Goal: Task Accomplishment & Management: Complete application form

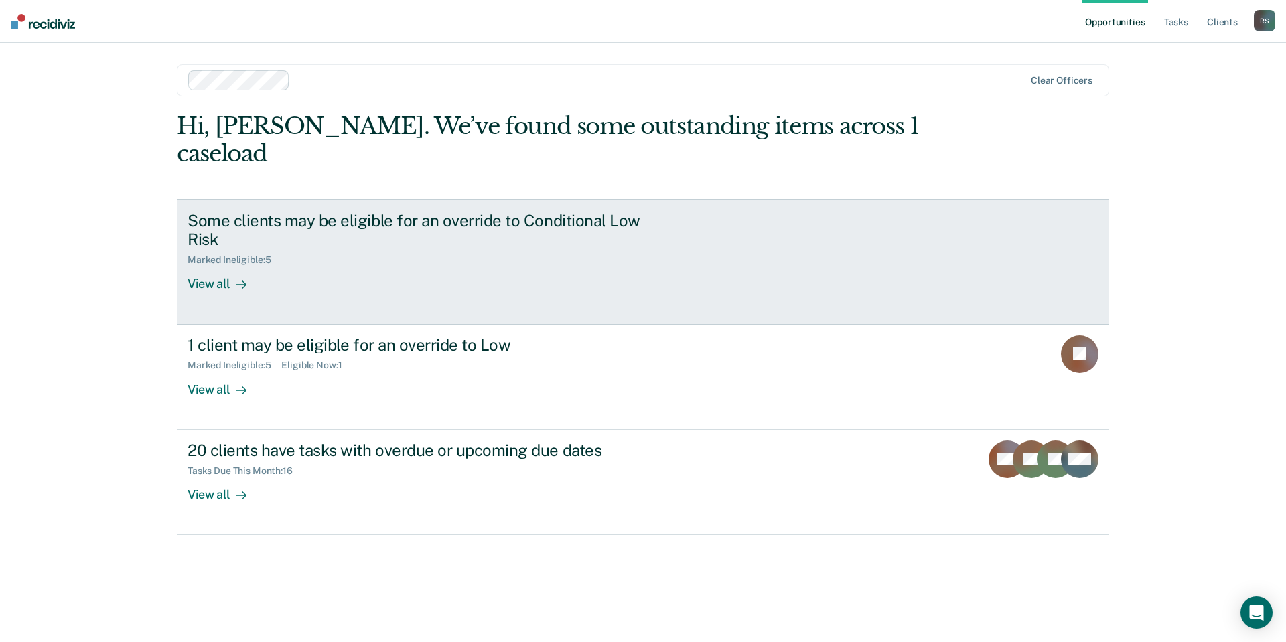
click at [623, 249] on div "Marked Ineligible : 5" at bounding box center [422, 257] width 470 height 17
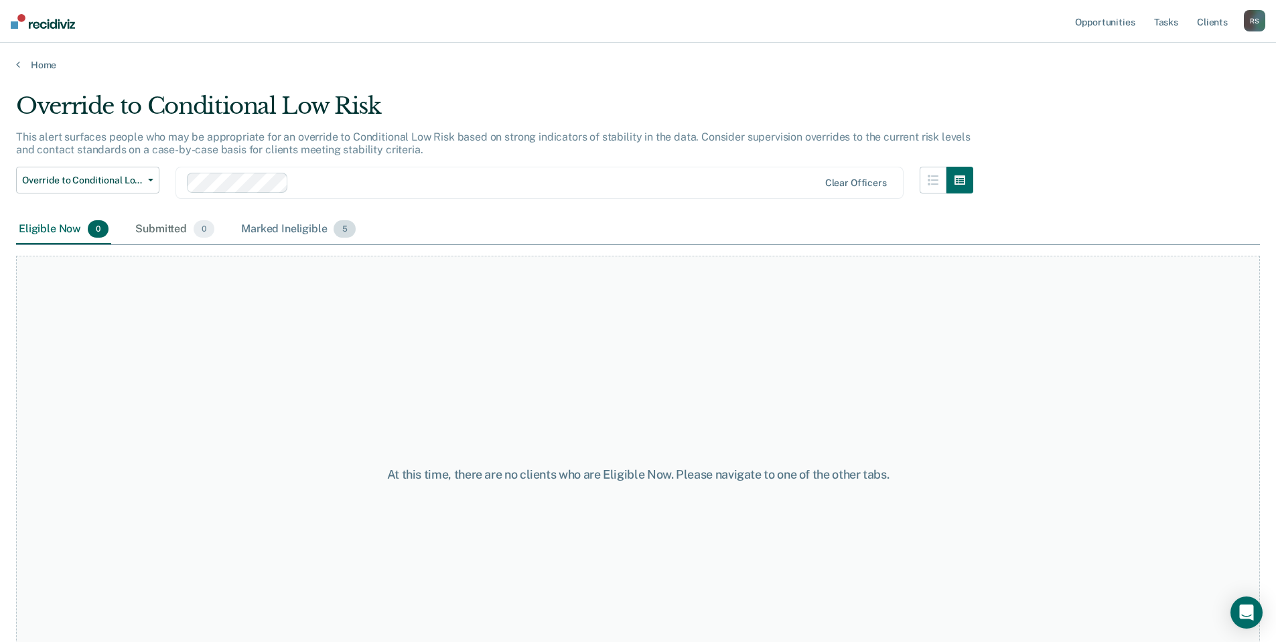
click at [271, 226] on div "Marked Ineligible 5" at bounding box center [298, 229] width 120 height 29
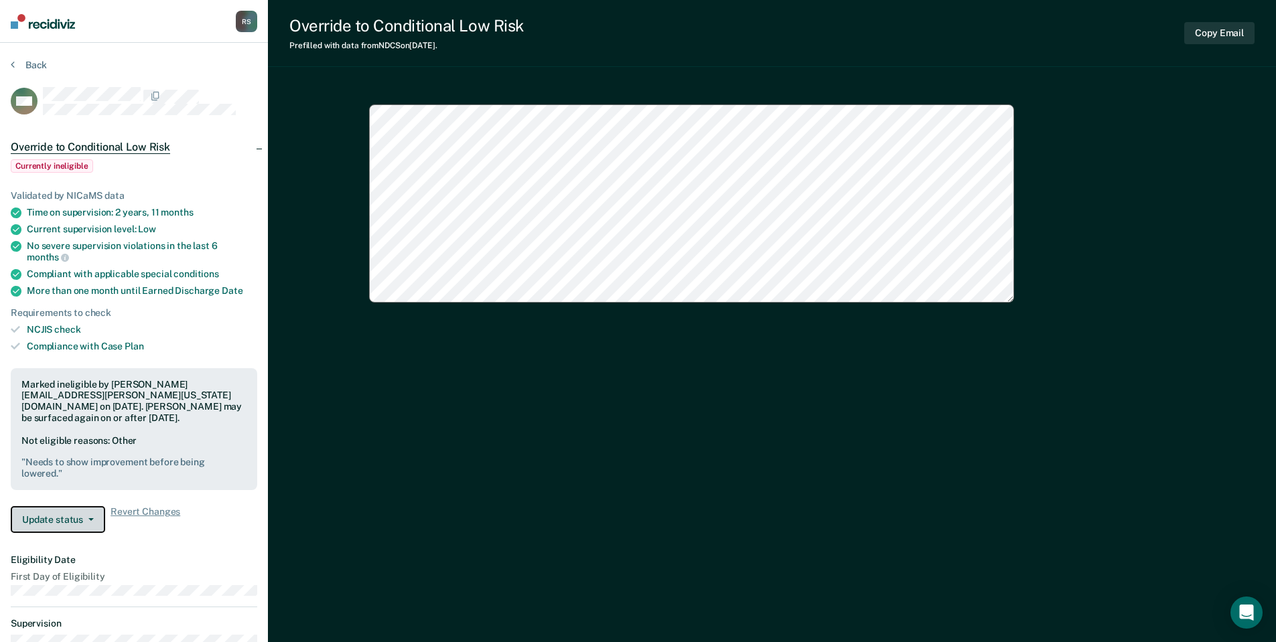
click at [84, 506] on button "Update status" at bounding box center [58, 519] width 94 height 27
click at [61, 516] on button "Update status" at bounding box center [58, 519] width 94 height 27
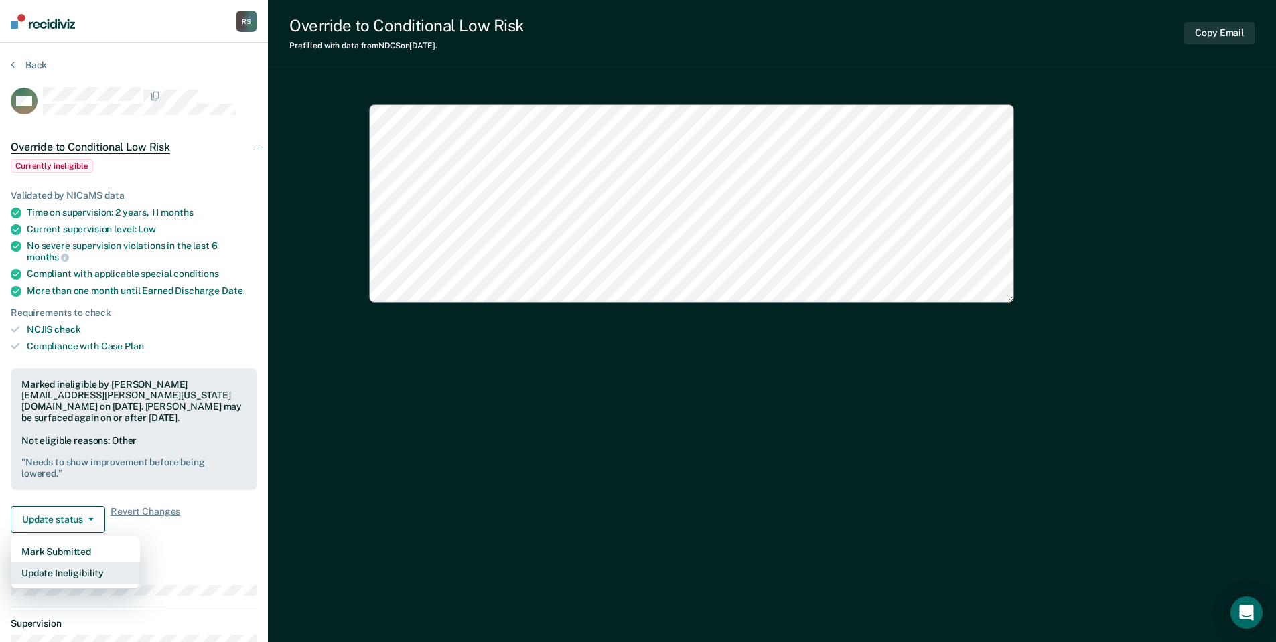
click at [76, 562] on button "Update Ineligibility" at bounding box center [75, 572] width 129 height 21
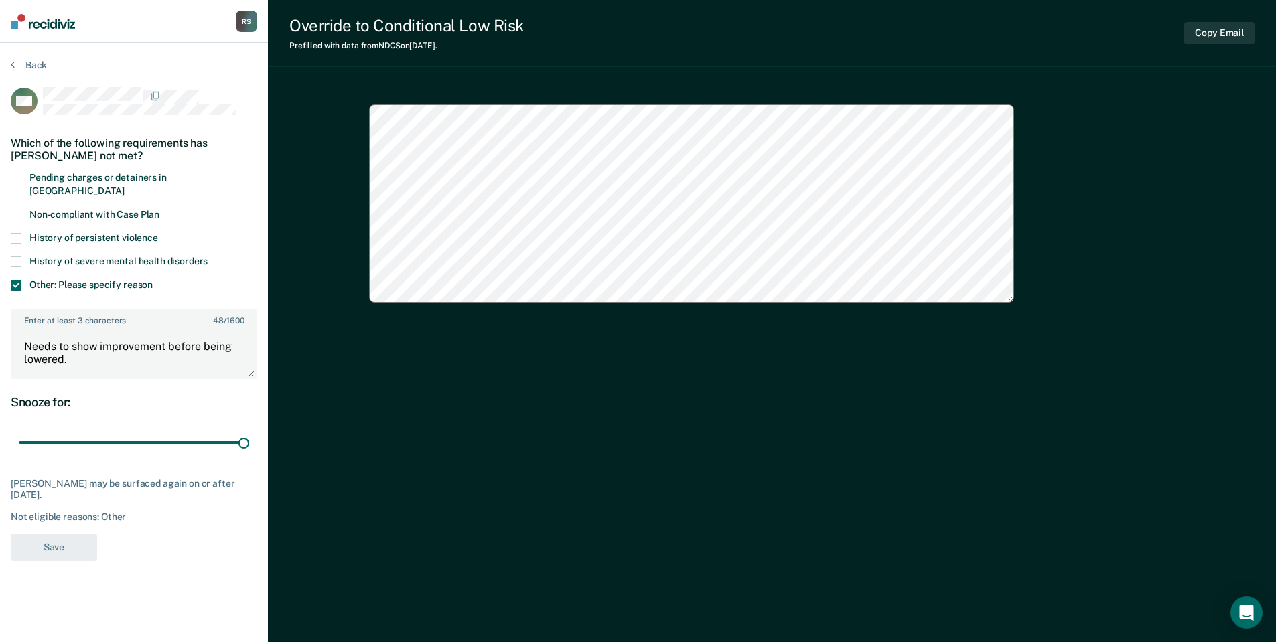
click at [13, 280] on span at bounding box center [16, 285] width 11 height 11
click at [153, 280] on input "Other: Please specify reason" at bounding box center [153, 280] width 0 height 0
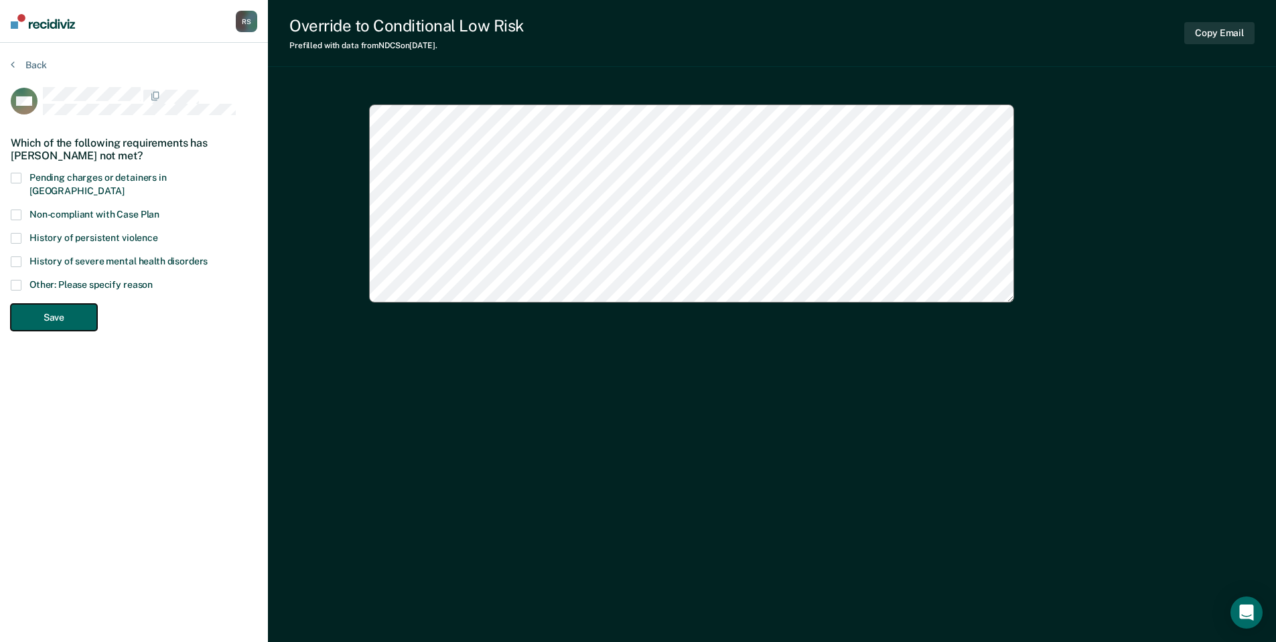
click at [48, 311] on button "Save" at bounding box center [54, 317] width 86 height 27
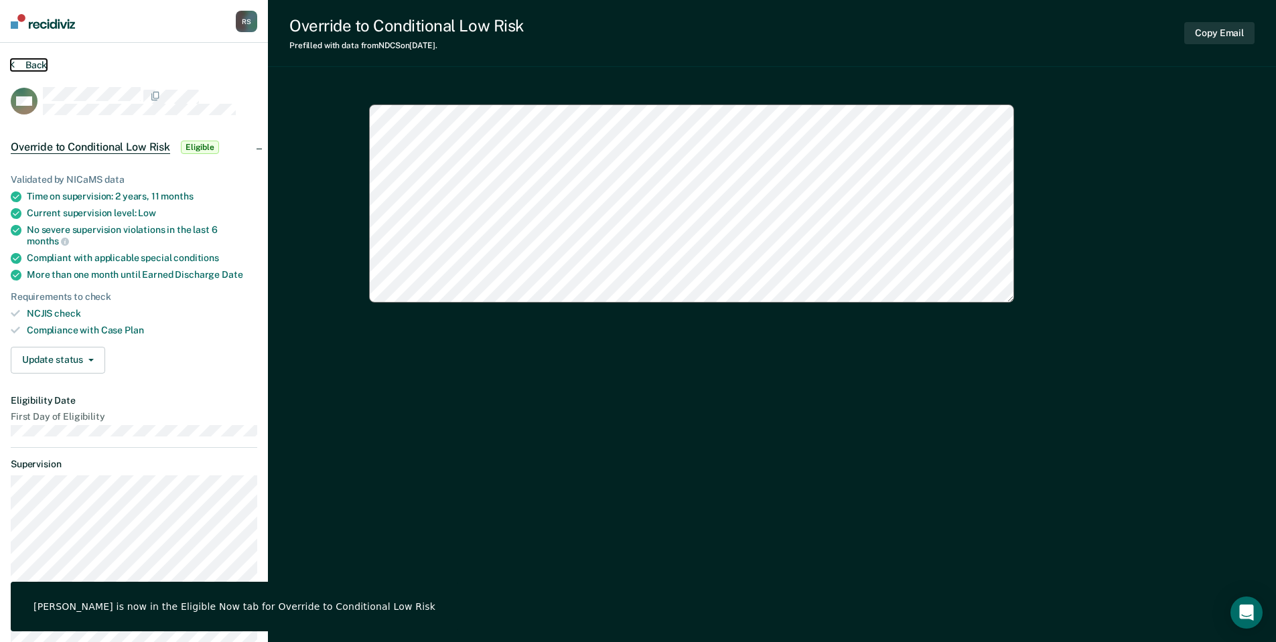
click at [46, 70] on button "Back" at bounding box center [29, 65] width 36 height 12
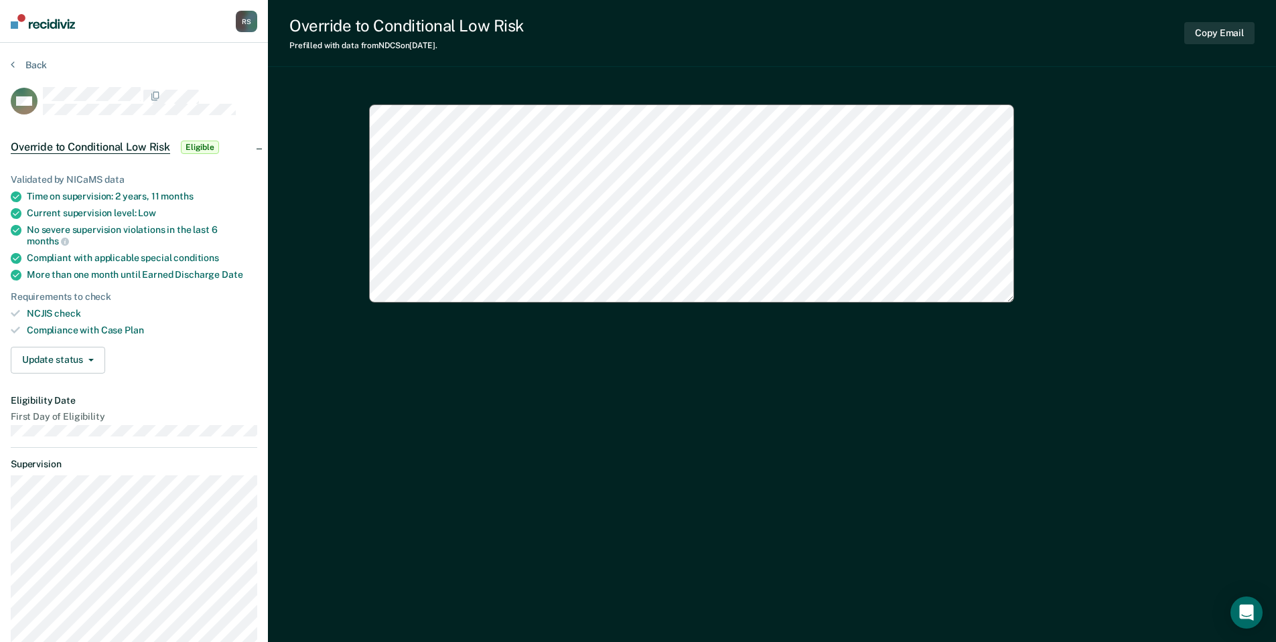
type textarea "x"
click at [53, 370] on button "Update status" at bounding box center [58, 360] width 94 height 27
click at [65, 389] on button "Mark Submitted" at bounding box center [75, 392] width 129 height 21
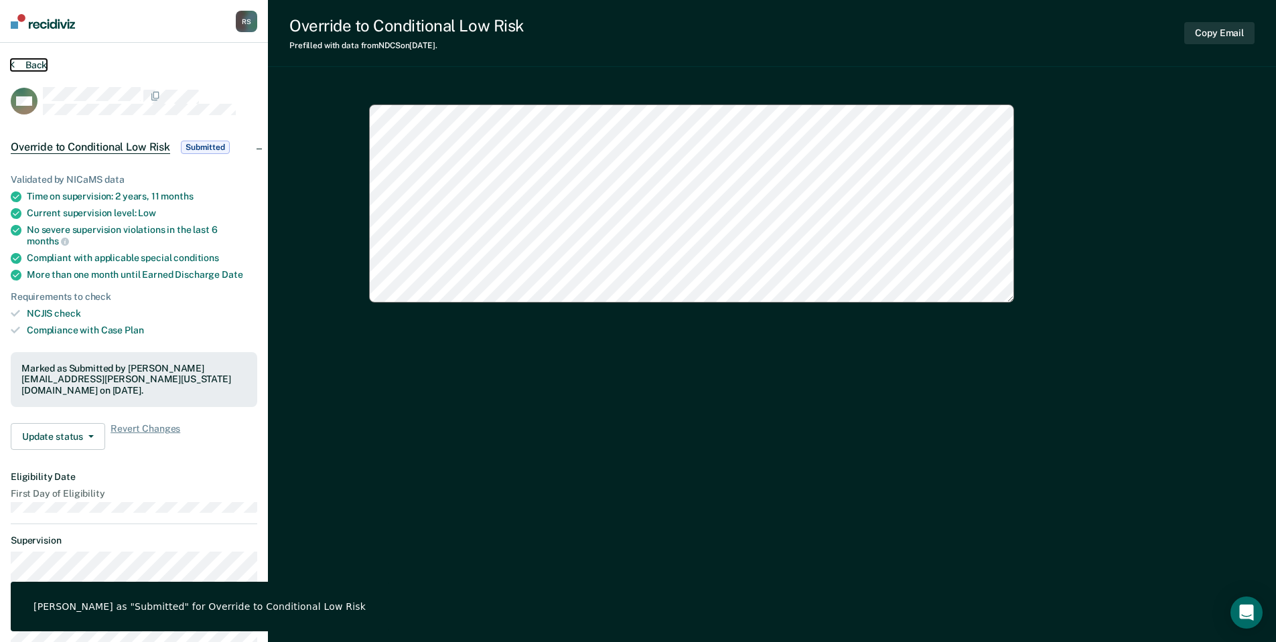
click at [28, 63] on button "Back" at bounding box center [29, 65] width 36 height 12
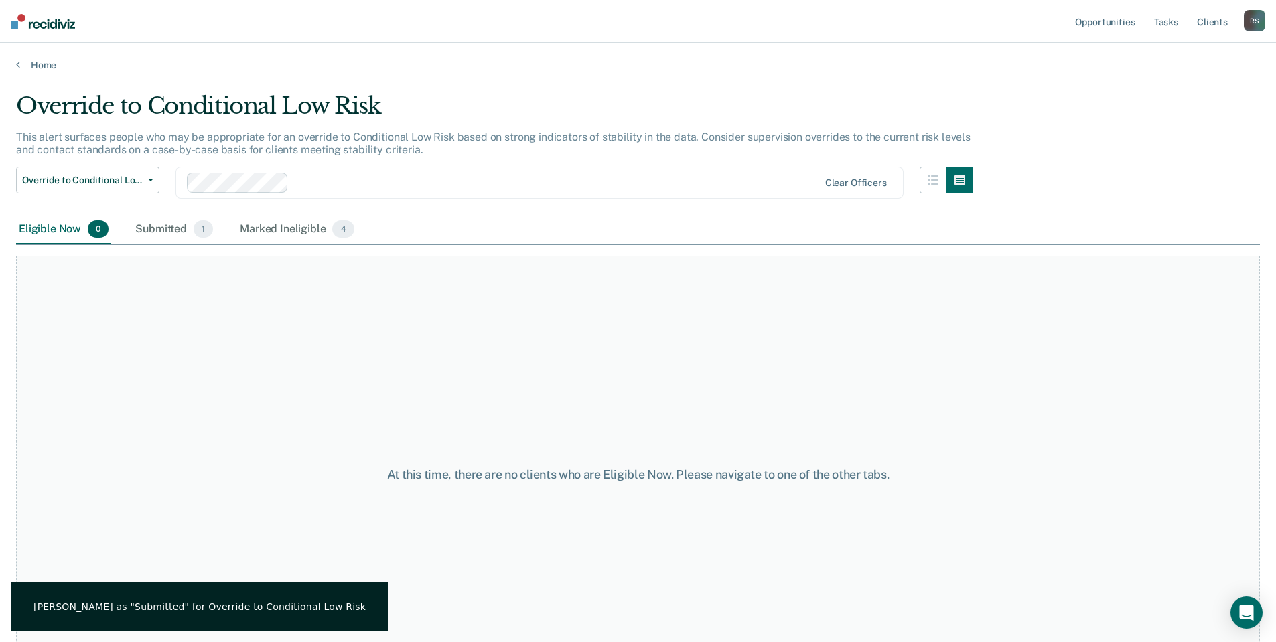
click at [621, 362] on div "At this time, there are no clients who are Eligible Now. Please navigate to one…" at bounding box center [637, 475] width 1243 height 439
click at [51, 68] on link "Home" at bounding box center [637, 65] width 1243 height 12
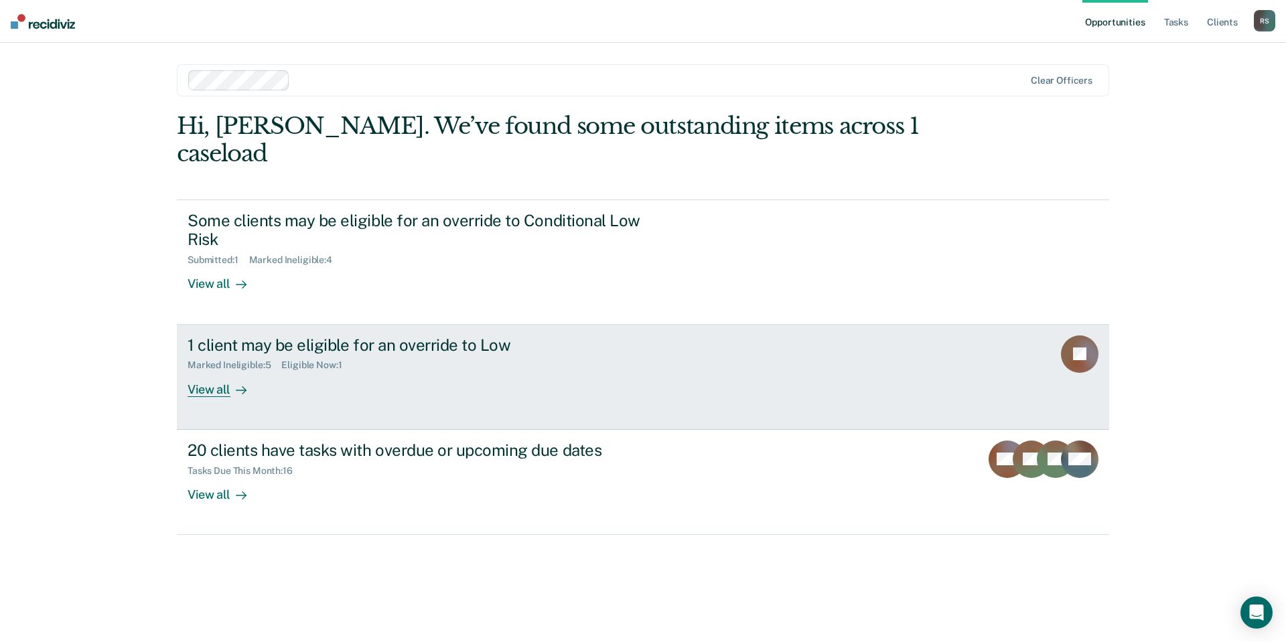
click at [248, 371] on div "View all" at bounding box center [224, 384] width 75 height 26
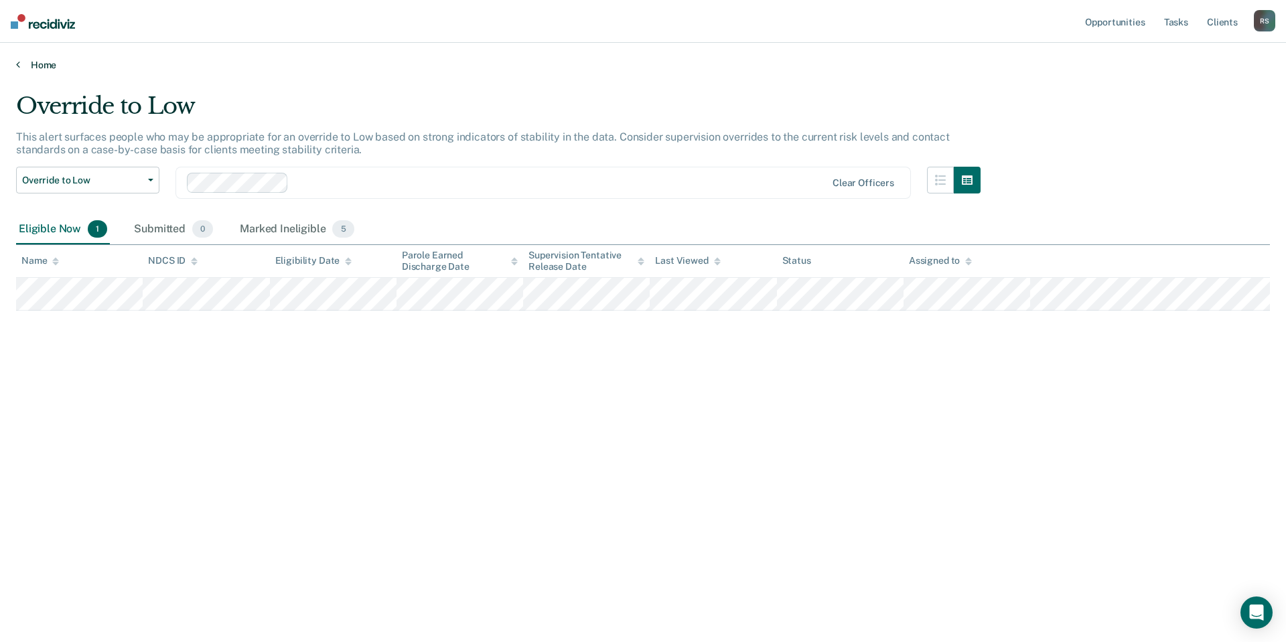
click at [37, 65] on link "Home" at bounding box center [642, 65] width 1253 height 12
